Goal: Navigation & Orientation: Find specific page/section

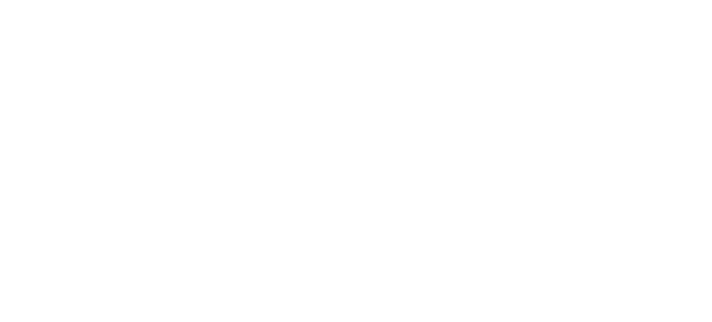
select select "*"
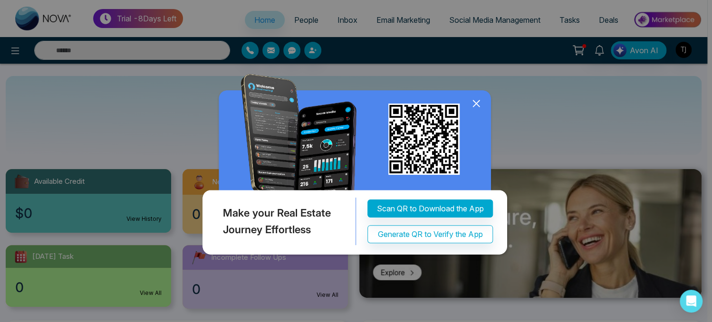
click at [473, 101] on icon at bounding box center [476, 104] width 6 height 6
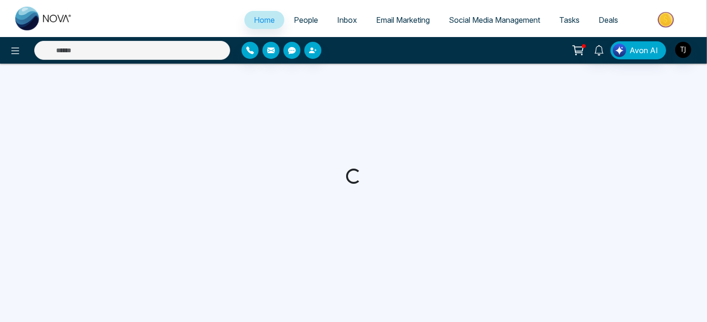
select select "*"
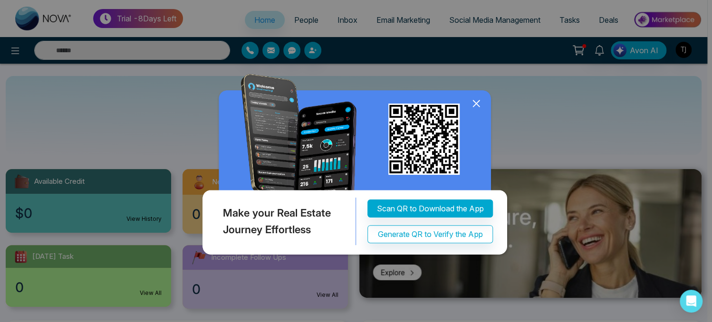
click at [474, 102] on icon at bounding box center [476, 104] width 6 height 6
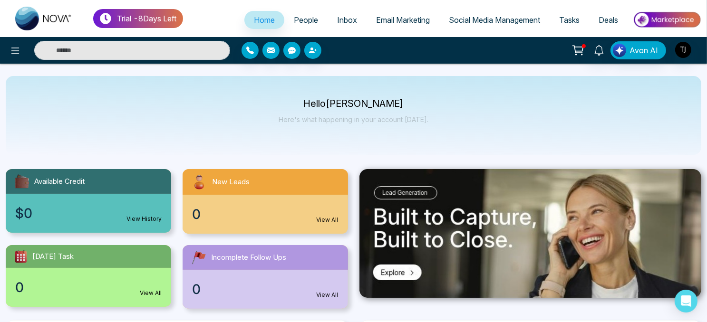
click at [402, 22] on span "Email Marketing" at bounding box center [403, 20] width 54 height 10
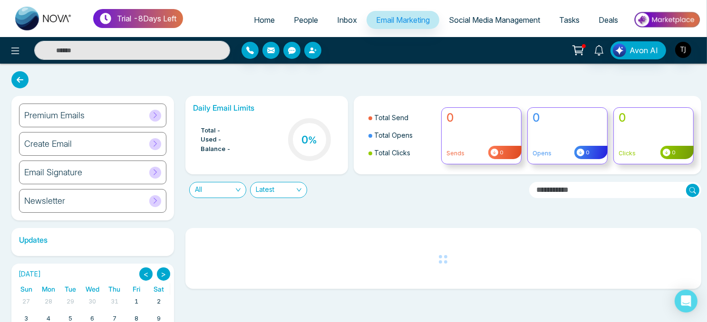
click at [155, 115] on icon at bounding box center [155, 115] width 7 height 7
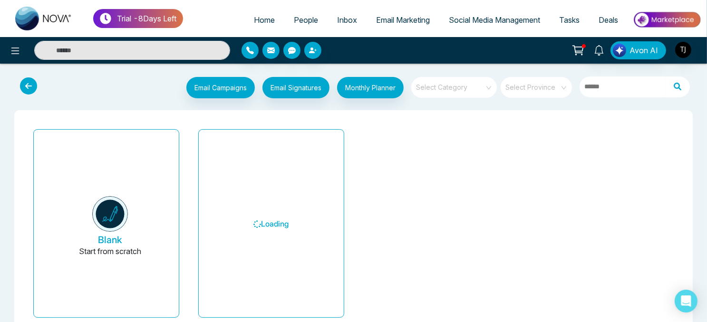
click at [394, 21] on span "Email Marketing" at bounding box center [403, 20] width 54 height 10
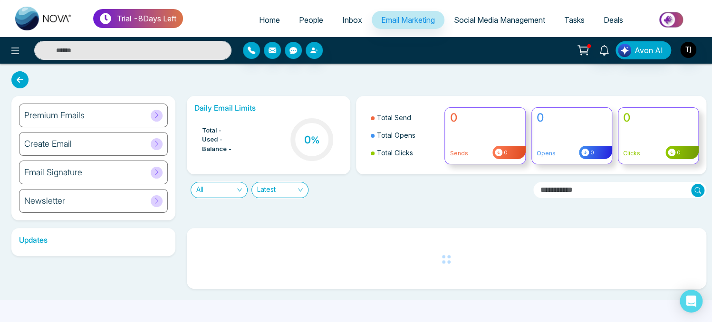
click at [156, 117] on icon at bounding box center [156, 115] width 3 height 6
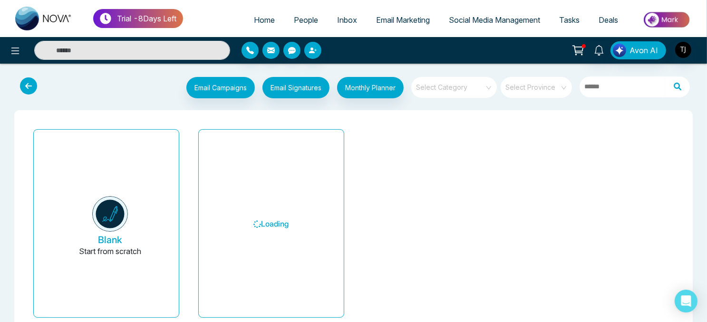
click at [474, 18] on span "Social Media Management" at bounding box center [494, 20] width 91 height 10
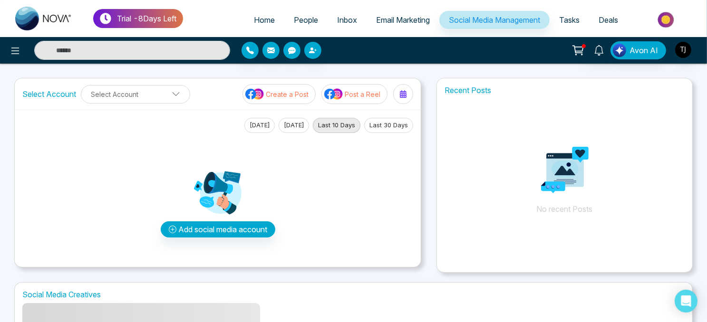
scroll to position [48, 0]
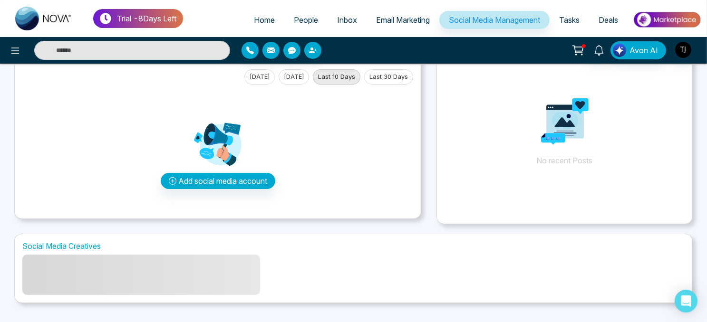
click at [400, 25] on link "Email Marketing" at bounding box center [402, 20] width 73 height 18
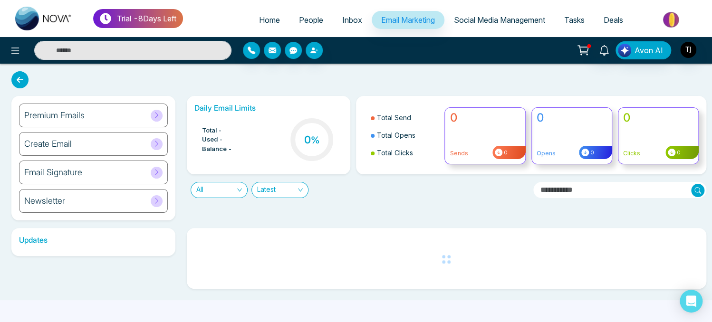
click at [70, 73] on div "Premium Emails Create Email Email Signature Newsletter Daily Email Limits Total…" at bounding box center [356, 182] width 712 height 237
click at [82, 81] on div "Premium Emails Create Email Email Signature Newsletter Daily Email Limits Total…" at bounding box center [356, 182] width 712 height 237
click at [469, 204] on div "Daily Email Limits Total - Used - Balance - 0 % Total Send Total Opens Total Cl…" at bounding box center [444, 158] width 526 height 125
